Goal: Task Accomplishment & Management: Manage account settings

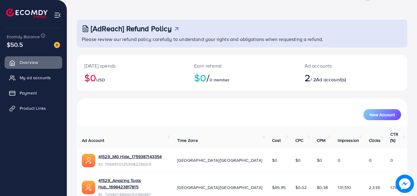
scroll to position [39, 0]
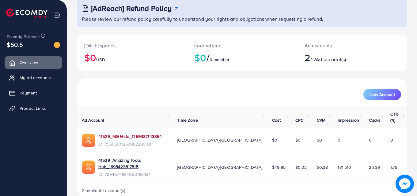
click at [149, 134] on link "41529_MG Hide_1759387143354" at bounding box center [129, 137] width 63 height 6
click at [26, 45] on div "$50.5" at bounding box center [33, 44] width 53 height 9
click at [17, 45] on span "$50.5" at bounding box center [15, 44] width 16 height 9
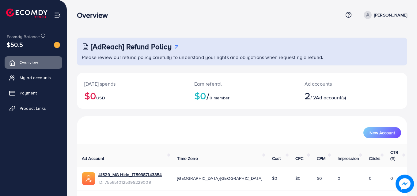
scroll to position [0, 0]
click at [393, 17] on p "[PERSON_NAME]" at bounding box center [390, 15] width 33 height 7
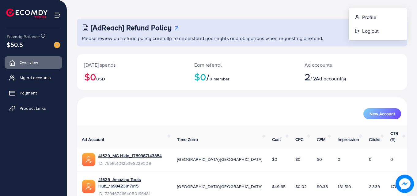
scroll to position [39, 0]
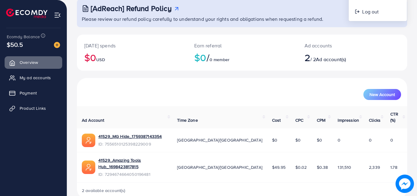
click at [174, 10] on icon at bounding box center [176, 9] width 6 height 6
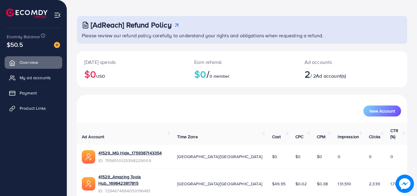
scroll to position [0, 0]
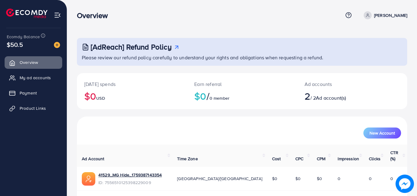
click at [398, 17] on p "[PERSON_NAME]" at bounding box center [390, 15] width 33 height 7
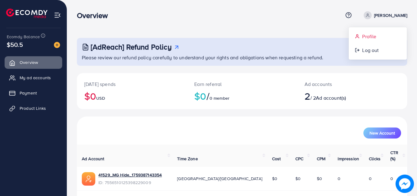
click at [383, 38] on link "Profile" at bounding box center [378, 37] width 58 height 14
select select "********"
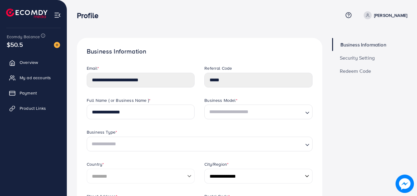
click at [353, 72] on span "Redeem Code" at bounding box center [356, 71] width 32 height 5
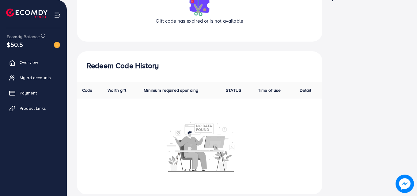
scroll to position [85, 0]
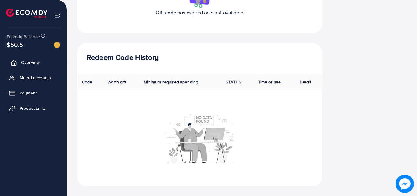
click at [27, 66] on link "Overview" at bounding box center [34, 62] width 58 height 12
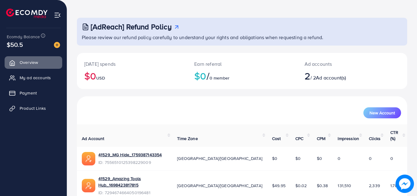
scroll to position [31, 0]
